Goal: Task Accomplishment & Management: Use online tool/utility

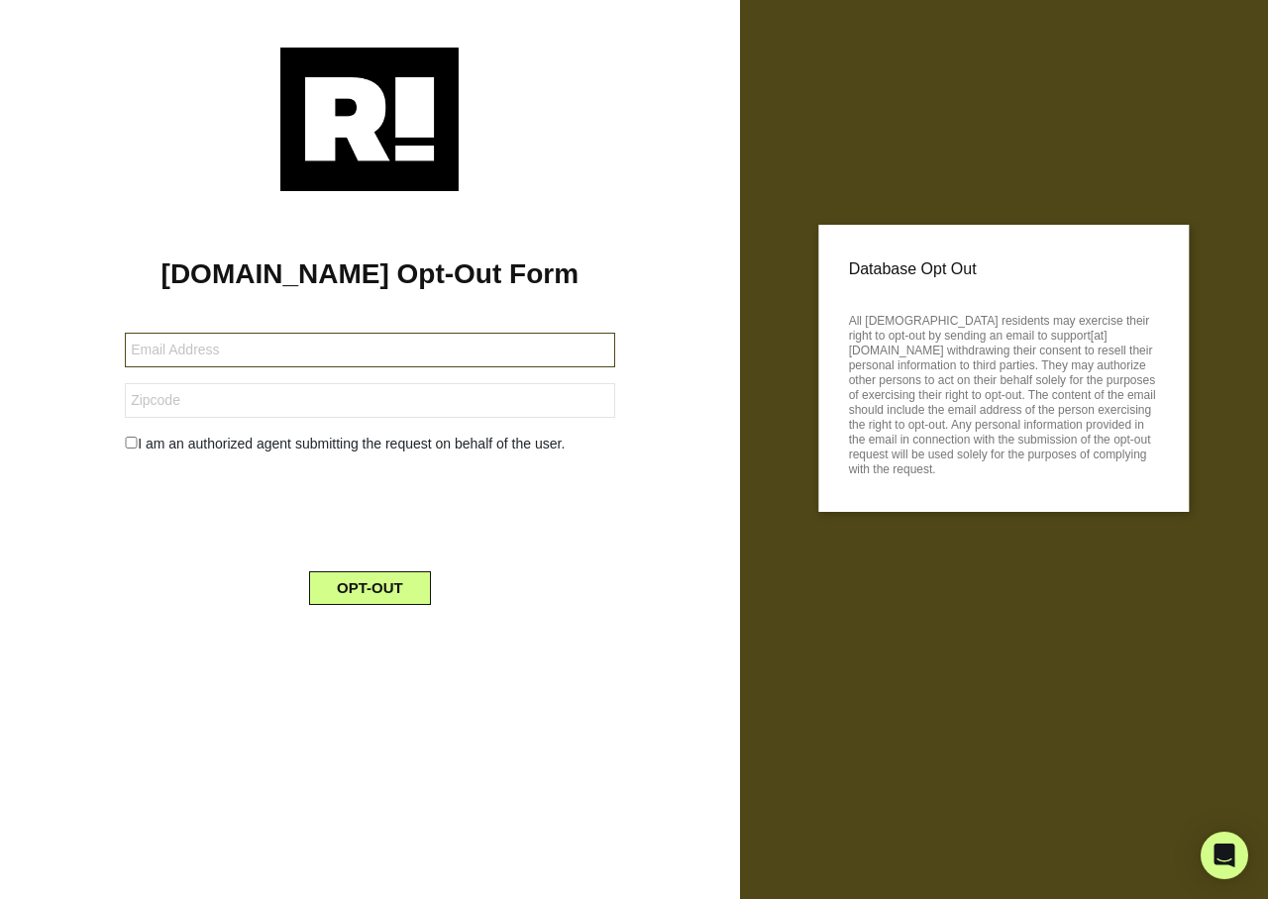
type input "[EMAIL_ADDRESS][DOMAIN_NAME]"
type input "37272"
type input "[EMAIL_ADDRESS][DOMAIN_NAME]"
type input "11217"
